Goal: Information Seeking & Learning: Find specific page/section

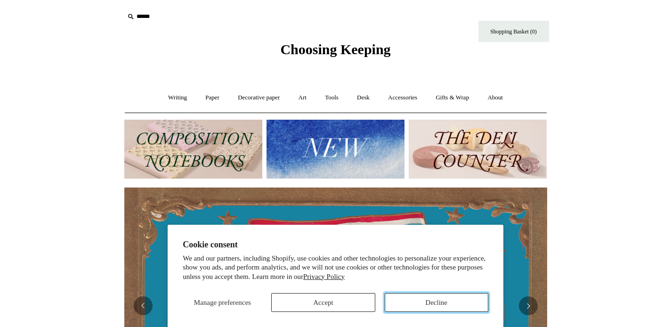
click at [425, 306] on button "Decline" at bounding box center [437, 302] width 104 height 19
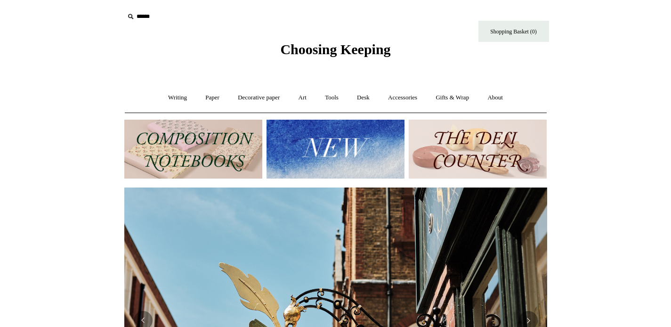
scroll to position [0, 423]
click at [406, 98] on link "Accessories +" at bounding box center [402, 97] width 46 height 25
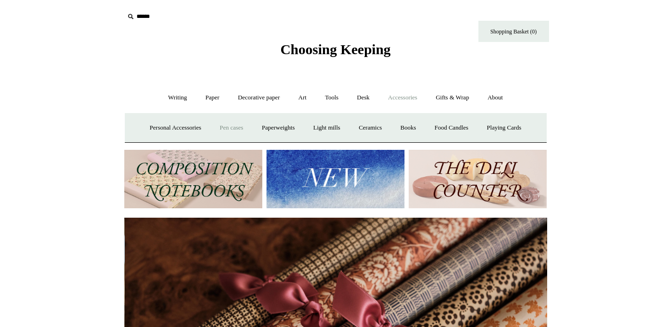
click at [223, 128] on link "Pen cases" at bounding box center [231, 127] width 40 height 25
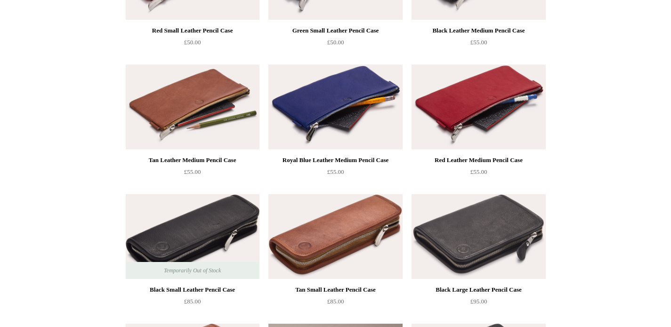
scroll to position [1113, 0]
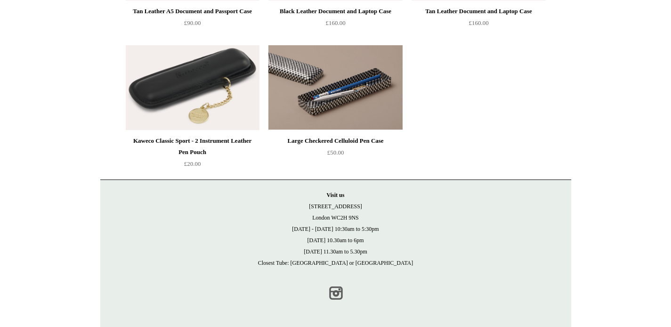
click at [334, 295] on link "Instagram" at bounding box center [335, 292] width 21 height 21
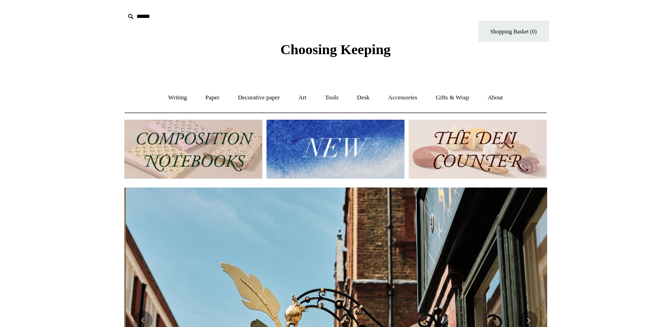
scroll to position [0, 423]
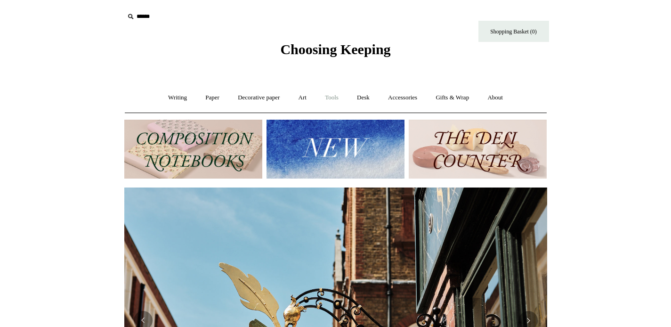
click at [331, 95] on link "Tools +" at bounding box center [331, 97] width 31 height 25
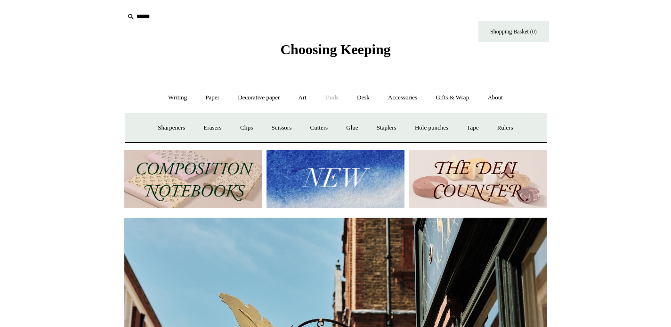
click at [329, 100] on link "Tools -" at bounding box center [331, 97] width 31 height 25
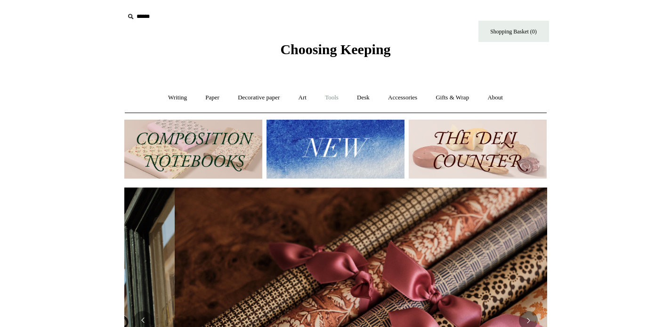
scroll to position [0, 846]
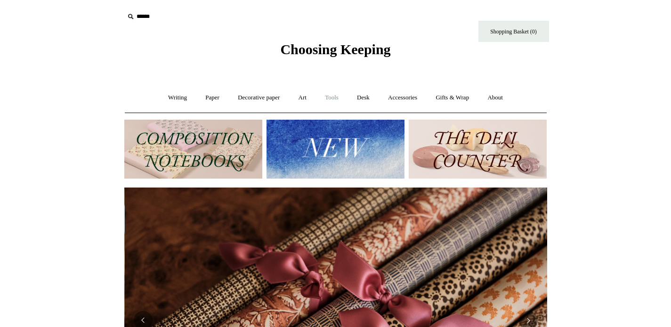
click at [329, 100] on link "Tools +" at bounding box center [331, 97] width 31 height 25
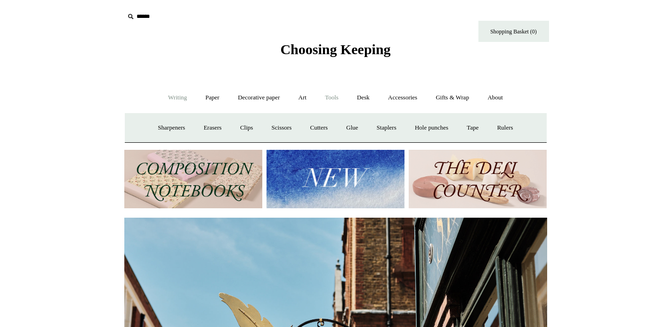
scroll to position [0, 423]
click at [160, 97] on link "Writing +" at bounding box center [178, 97] width 36 height 25
click at [210, 102] on link "Paper +" at bounding box center [212, 97] width 31 height 25
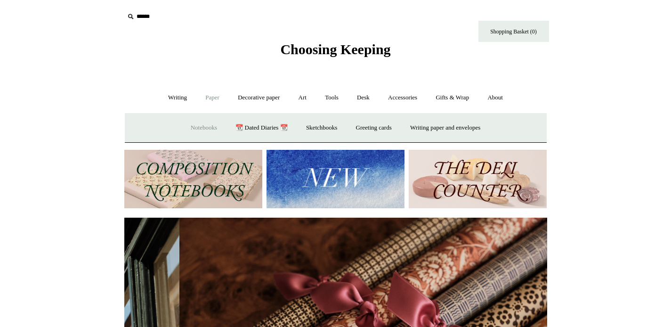
scroll to position [0, 846]
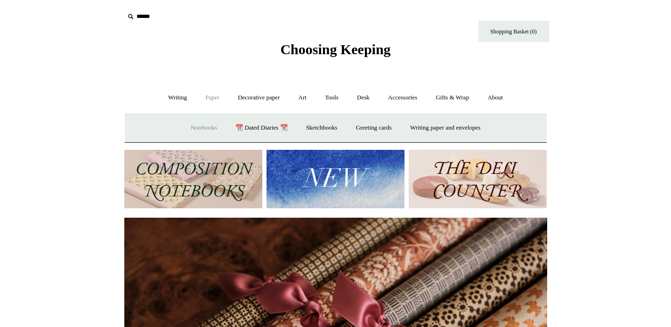
click at [189, 127] on link "Notebooks +" at bounding box center [203, 127] width 43 height 25
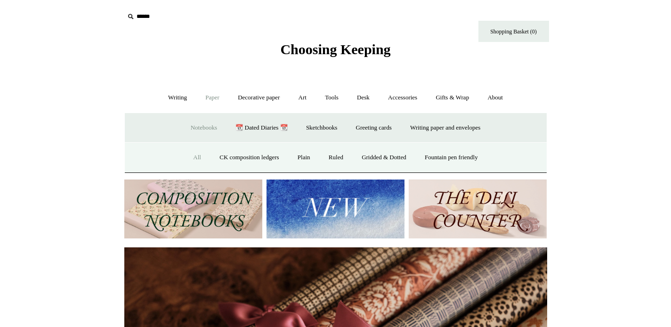
click at [190, 158] on link "All" at bounding box center [197, 157] width 25 height 25
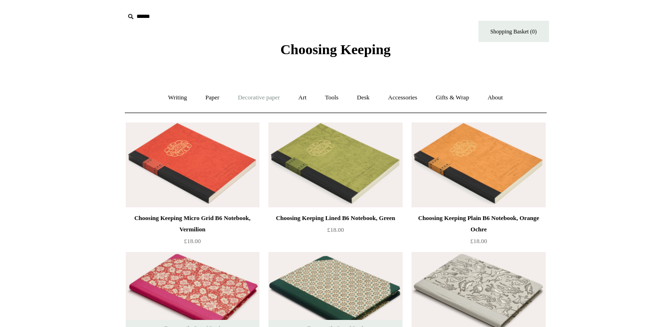
click at [243, 104] on link "Decorative paper +" at bounding box center [258, 97] width 59 height 25
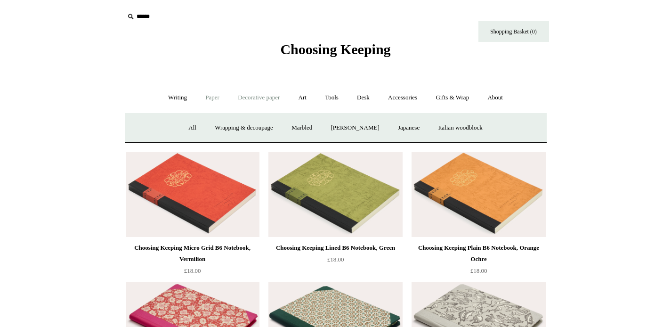
click at [209, 101] on link "Paper +" at bounding box center [212, 97] width 31 height 25
click at [250, 99] on link "Decorative paper +" at bounding box center [258, 97] width 59 height 25
click at [302, 98] on link "Art +" at bounding box center [302, 97] width 25 height 25
click at [335, 98] on link "Tools +" at bounding box center [331, 97] width 31 height 25
click at [369, 100] on link "Desk +" at bounding box center [363, 97] width 30 height 25
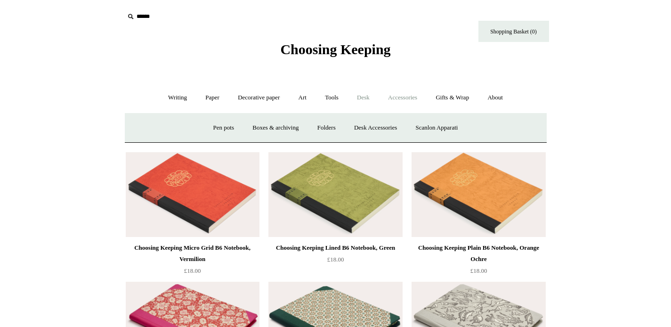
click at [397, 94] on link "Accessories +" at bounding box center [402, 97] width 46 height 25
click at [180, 128] on link "Personal Accessories +" at bounding box center [175, 127] width 68 height 25
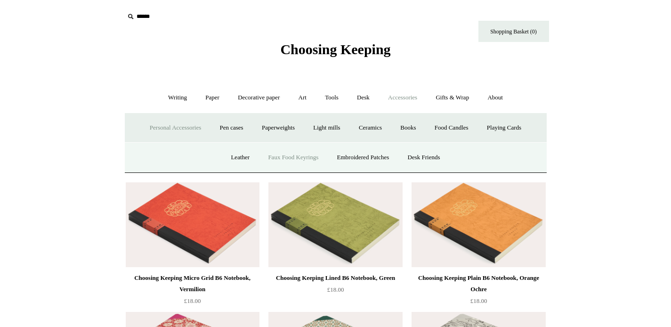
click at [270, 162] on link "Faux Food Keyrings" at bounding box center [292, 157] width 67 height 25
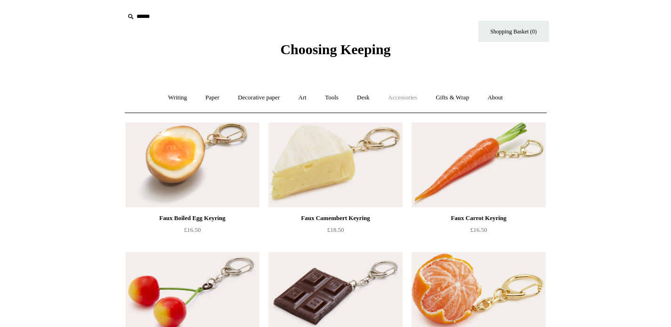
click at [396, 99] on link "Accessories +" at bounding box center [402, 97] width 46 height 25
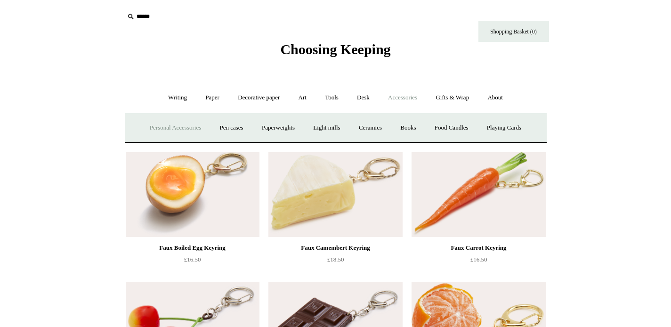
click at [154, 124] on link "Personal Accessories +" at bounding box center [175, 127] width 68 height 25
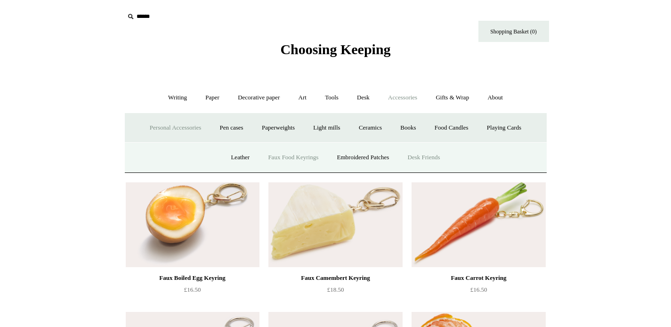
click at [423, 159] on link "Desk Friends" at bounding box center [423, 157] width 49 height 25
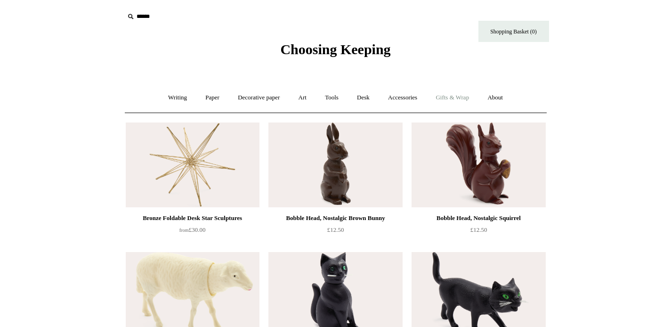
click at [463, 91] on link "Gifts & Wrap +" at bounding box center [452, 97] width 50 height 25
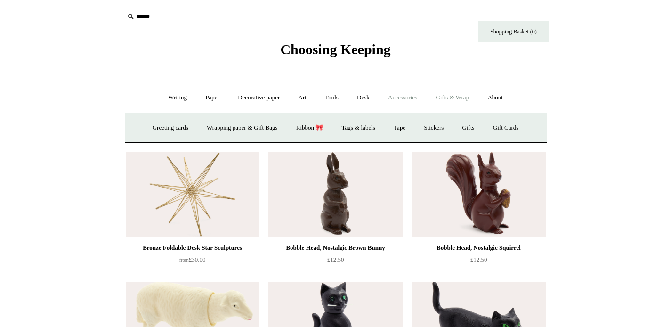
click at [393, 94] on link "Accessories +" at bounding box center [402, 97] width 46 height 25
click at [169, 124] on link "Personal Accessories +" at bounding box center [175, 127] width 68 height 25
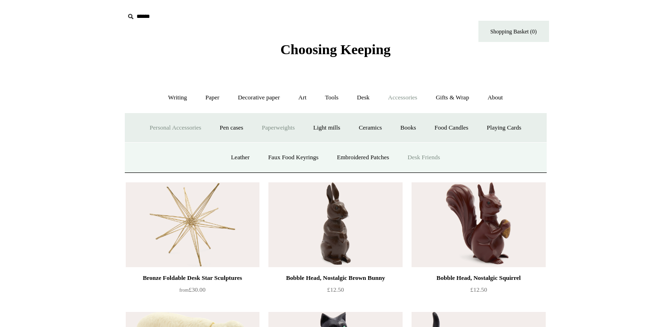
click at [282, 131] on link "Paperweights +" at bounding box center [278, 127] width 50 height 25
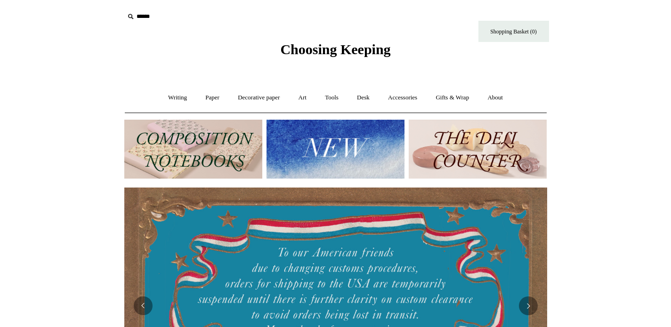
click at [140, 16] on input "text" at bounding box center [182, 16] width 116 height 17
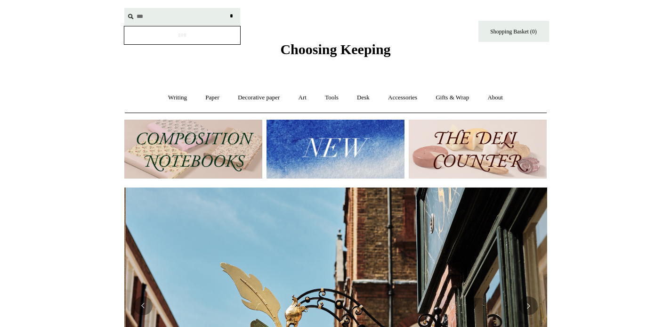
scroll to position [0, 423]
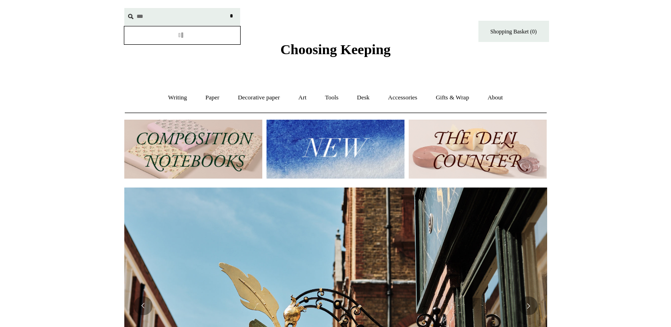
type input "***"
click at [227, 8] on input "*" at bounding box center [231, 16] width 9 height 16
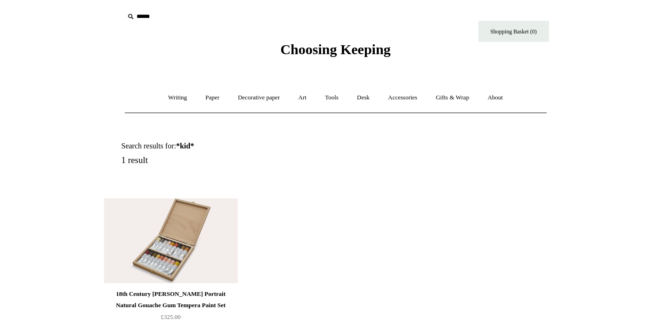
click at [146, 15] on input "text" at bounding box center [182, 16] width 116 height 17
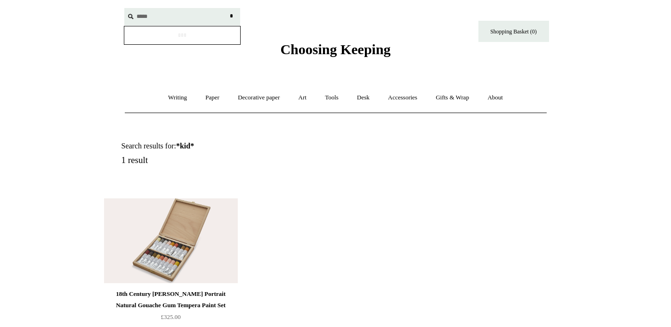
type input "*****"
click at [227, 8] on input "*" at bounding box center [231, 16] width 9 height 16
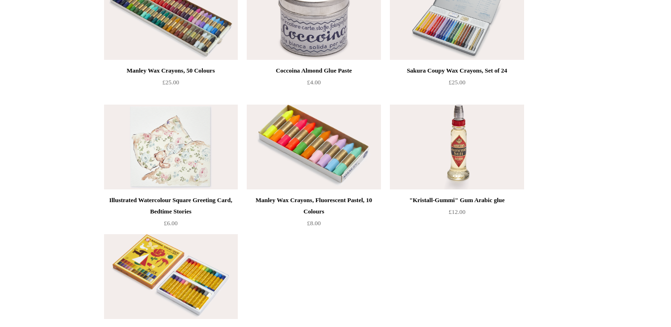
scroll to position [569, 0]
